Goal: Check status: Check status

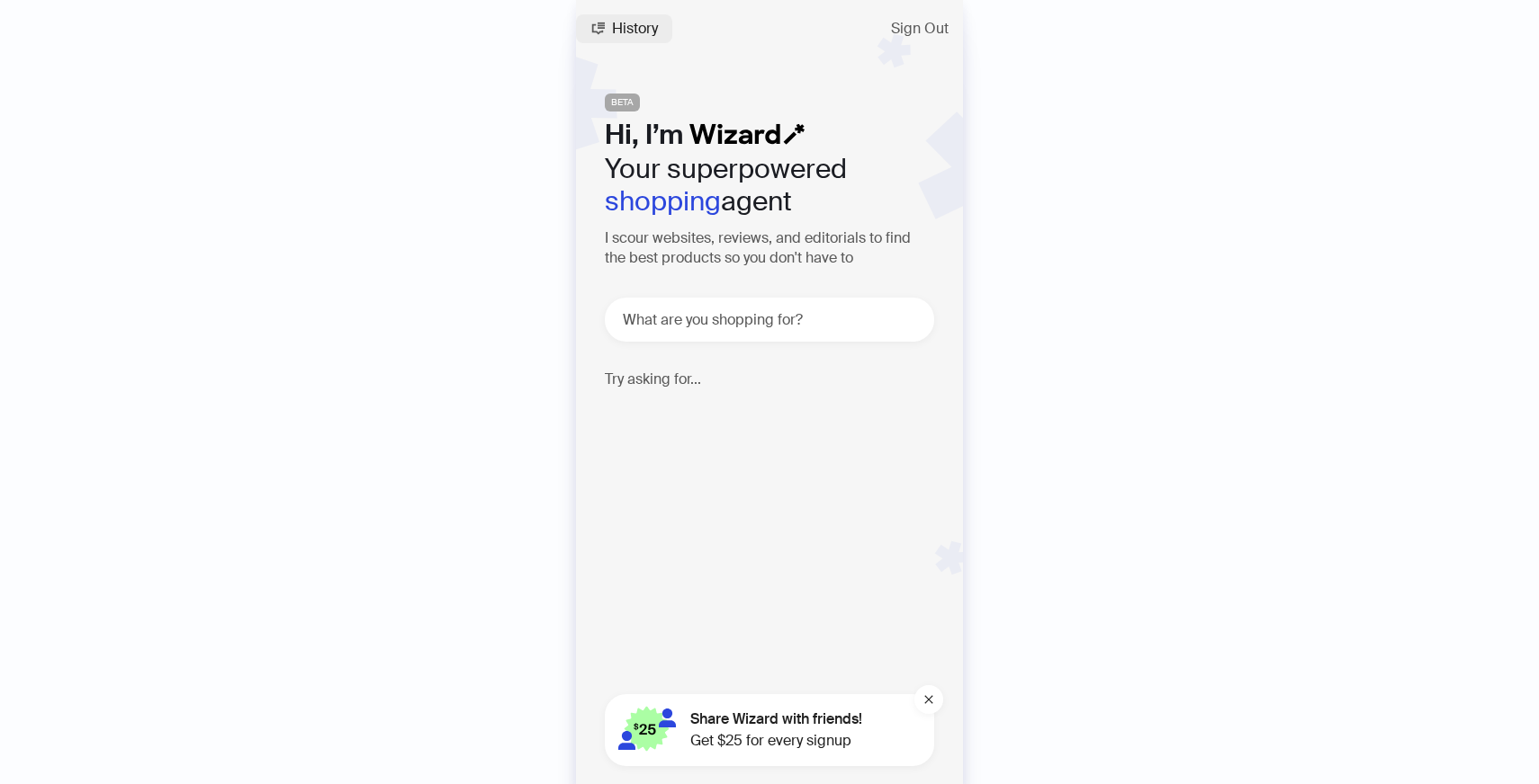
click at [650, 21] on span "History" at bounding box center [635, 29] width 46 height 15
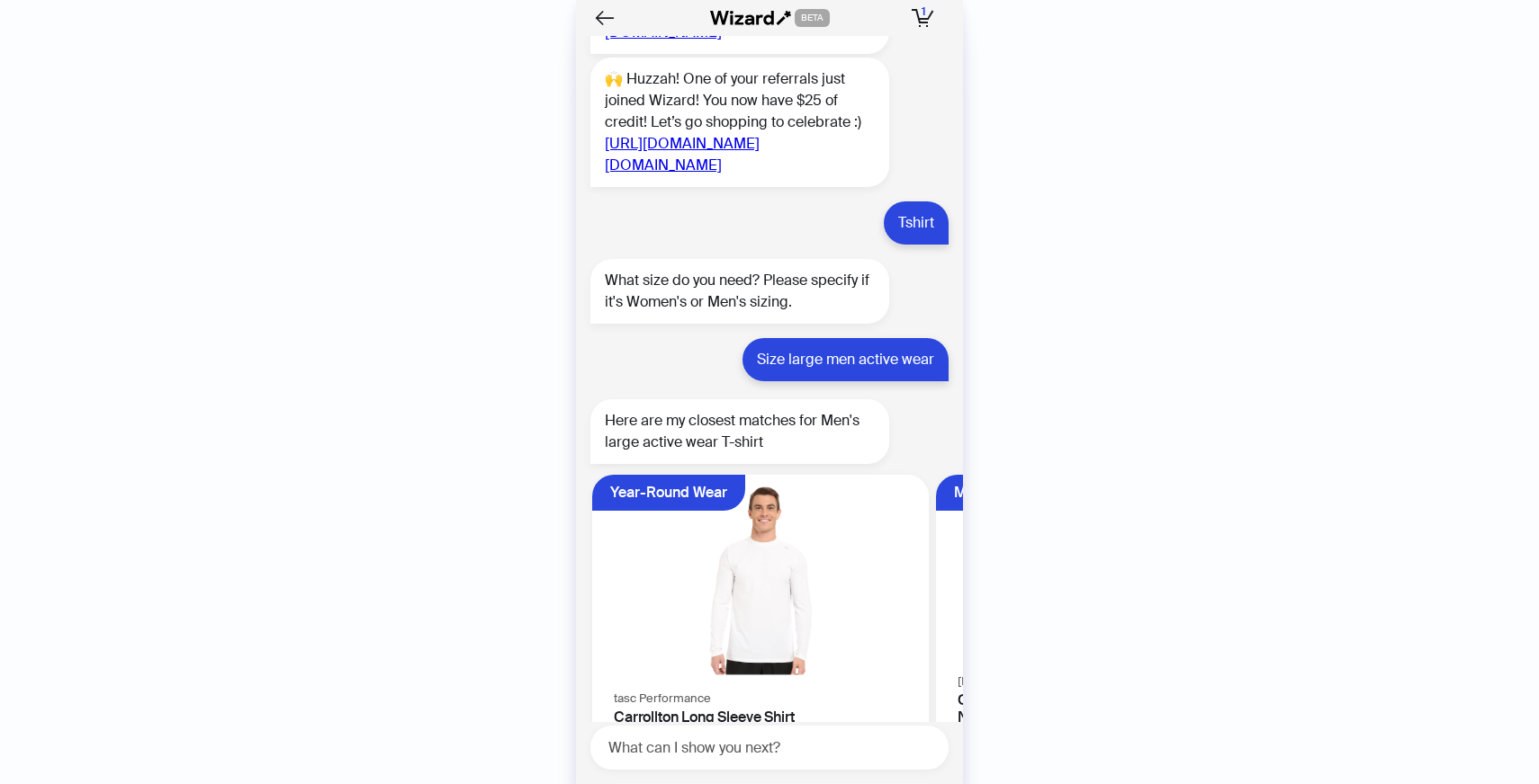
scroll to position [4883, 0]
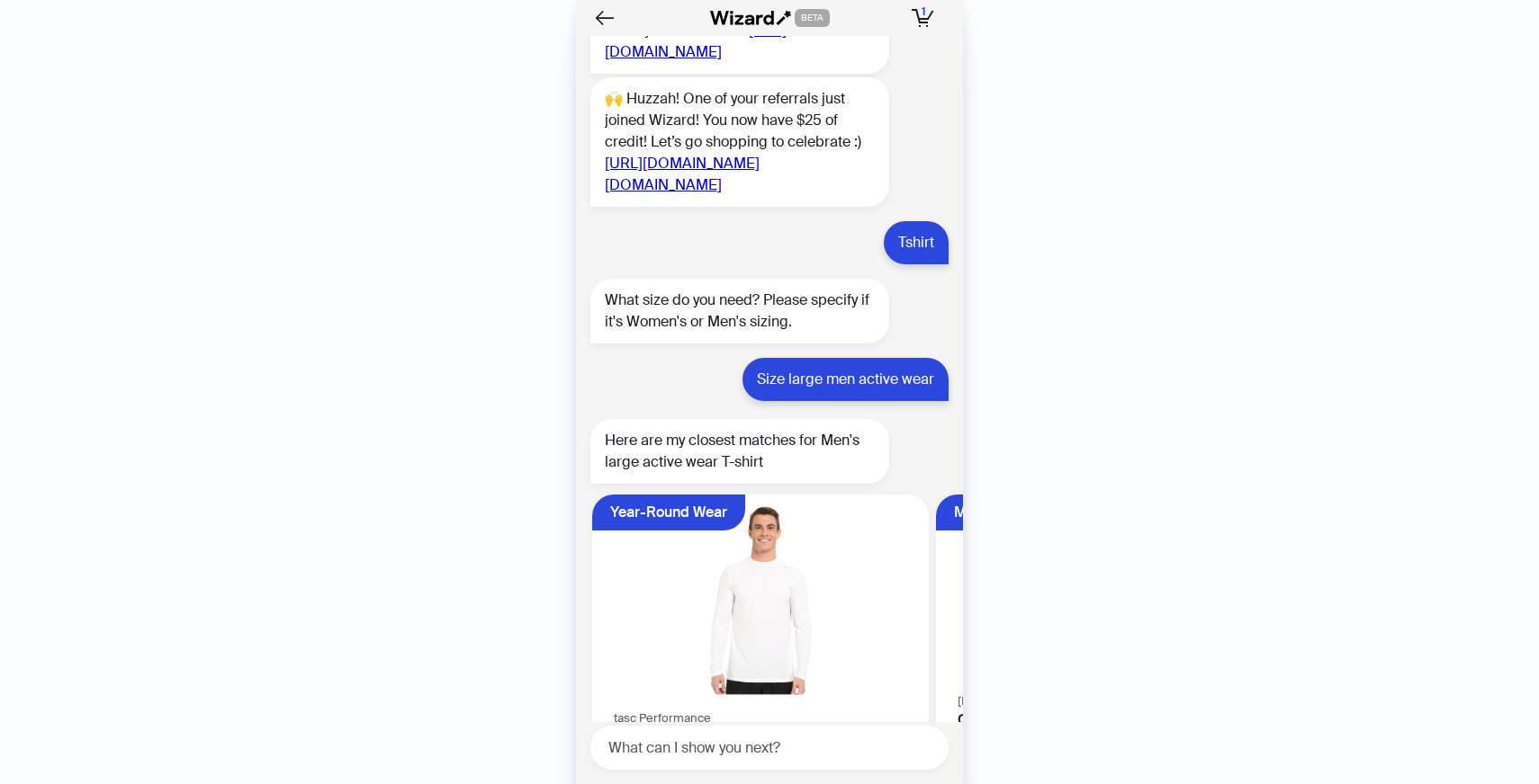
click at [721, 61] on link "[URL][DOMAIN_NAME]" at bounding box center [696, 41] width 182 height 41
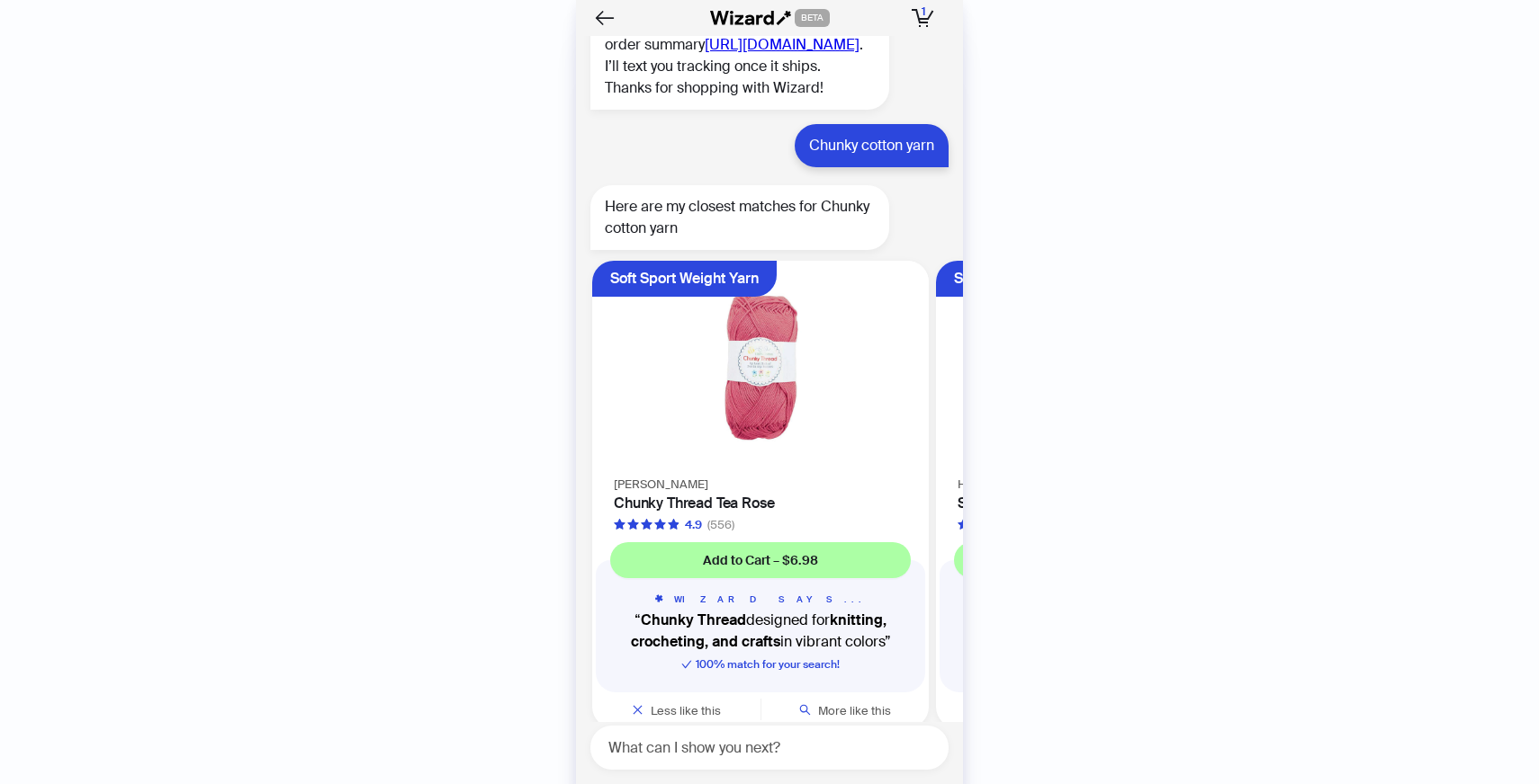
scroll to position [22375, 0]
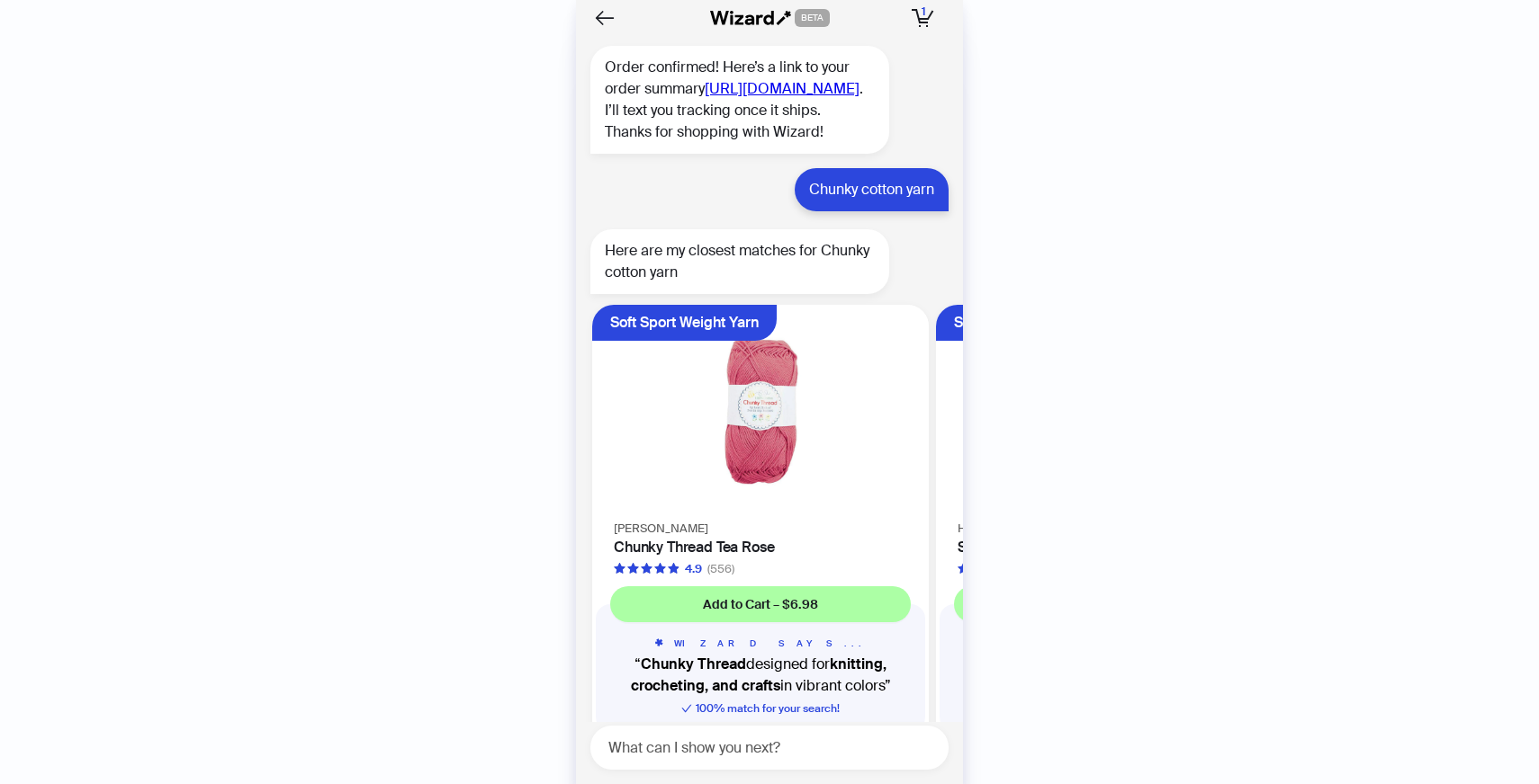
click at [705, 98] on link "[URL][DOMAIN_NAME]" at bounding box center [782, 89] width 154 height 18
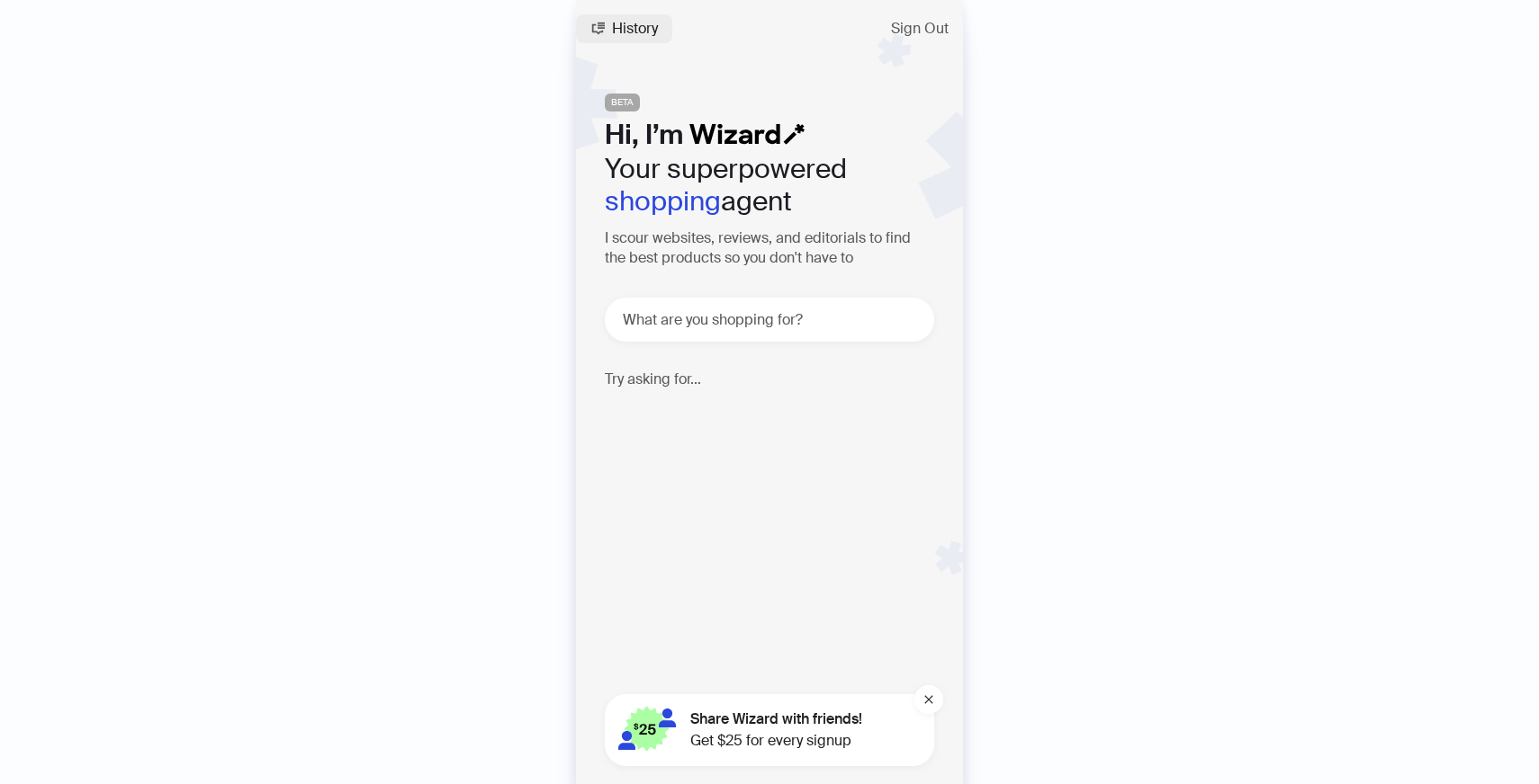
click at [637, 29] on span "History" at bounding box center [635, 29] width 46 height 15
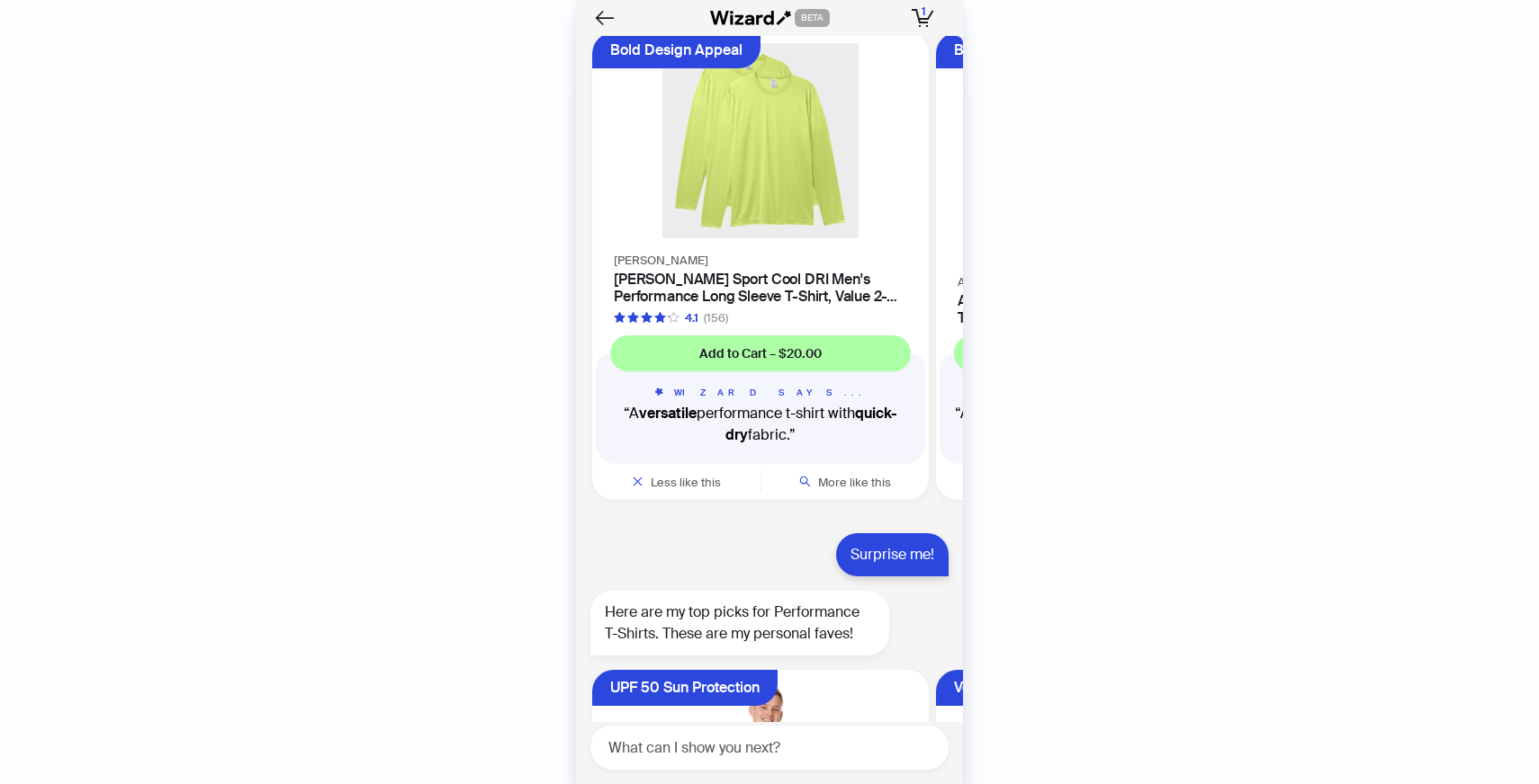
scroll to position [16004, 0]
